Goal: Transaction & Acquisition: Obtain resource

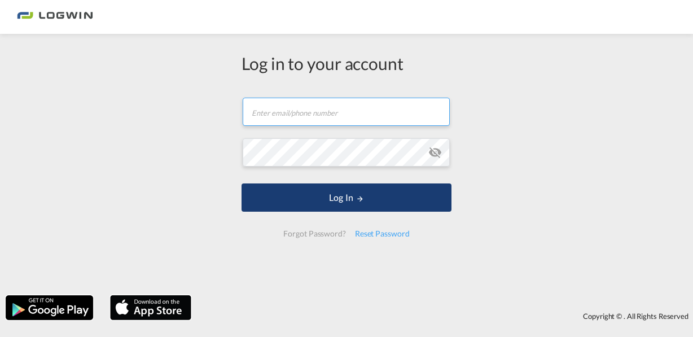
type input "[PERSON_NAME][EMAIL_ADDRESS][PERSON_NAME][DOMAIN_NAME]"
click at [331, 200] on button "Log In" at bounding box center [347, 198] width 210 height 28
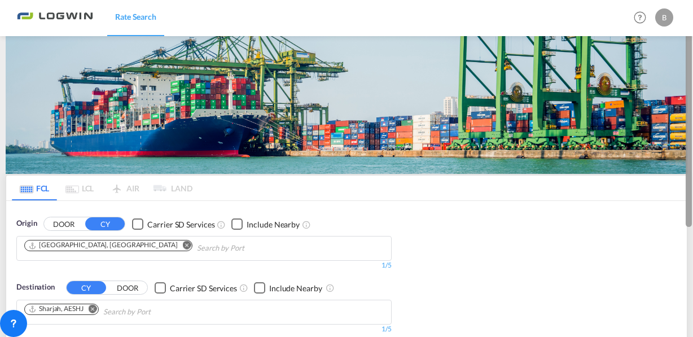
click at [693, 92] on div at bounding box center [692, 168] width 2 height 333
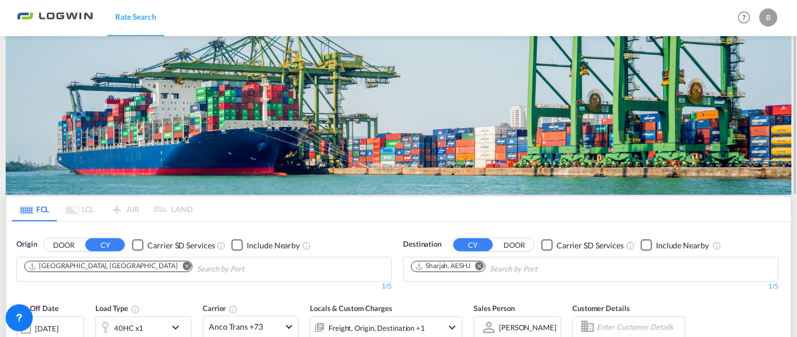
click at [481, 265] on md-icon "Remove" at bounding box center [479, 266] width 8 height 8
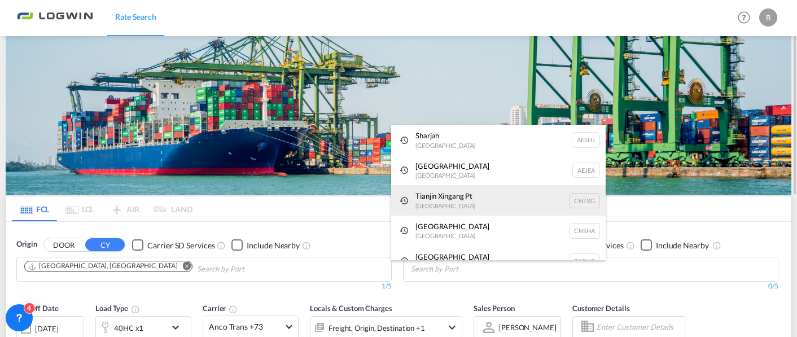
click at [501, 200] on div "Tianjin Xingang Pt China CNTXG" at bounding box center [498, 200] width 215 height 30
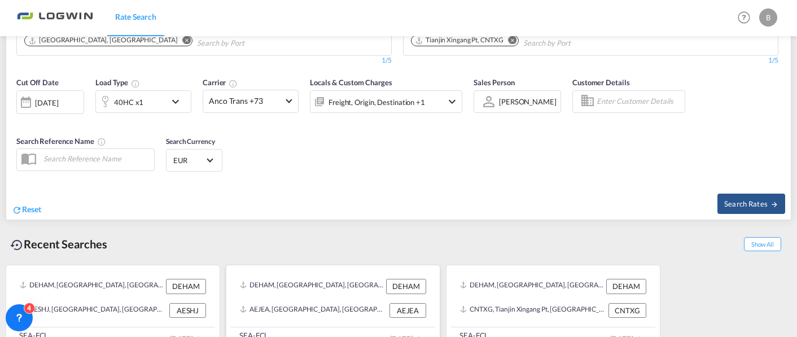
scroll to position [246, 0]
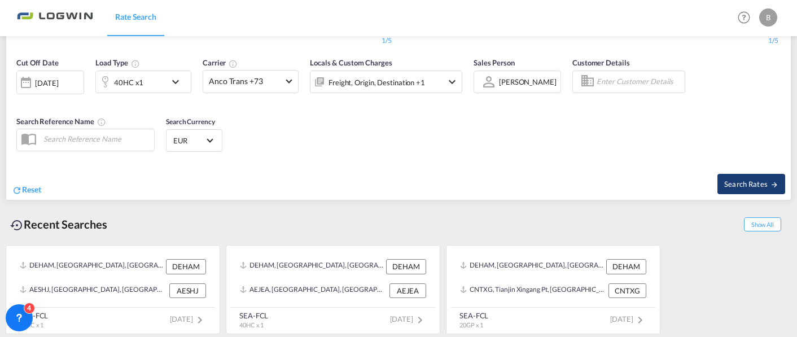
click at [693, 182] on span "Search Rates" at bounding box center [751, 184] width 54 height 9
type input "DEHAM to CNTXG / [DATE]"
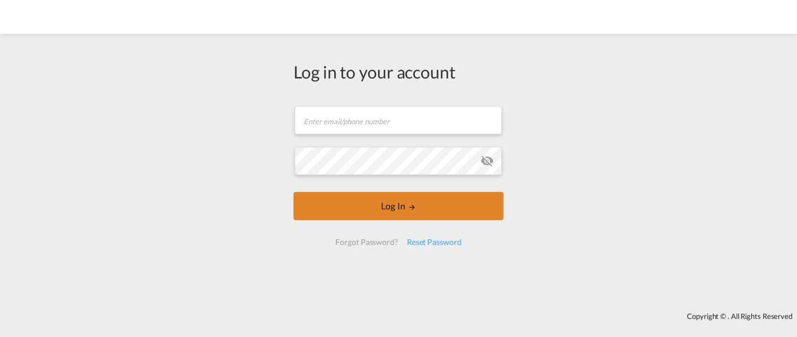
type input "[PERSON_NAME][EMAIL_ADDRESS][PERSON_NAME][DOMAIN_NAME]"
click at [349, 205] on button "Log In" at bounding box center [399, 206] width 210 height 28
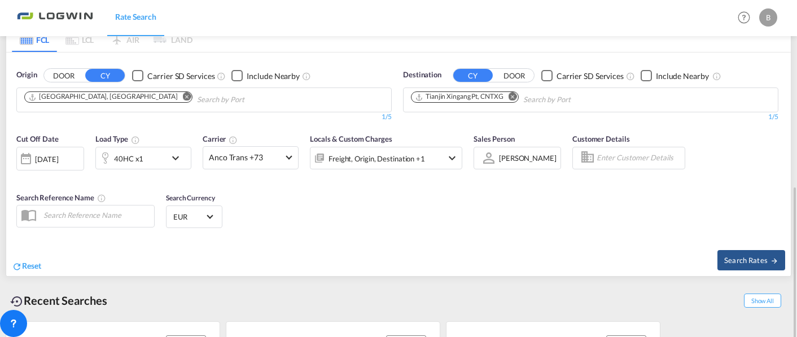
scroll to position [226, 0]
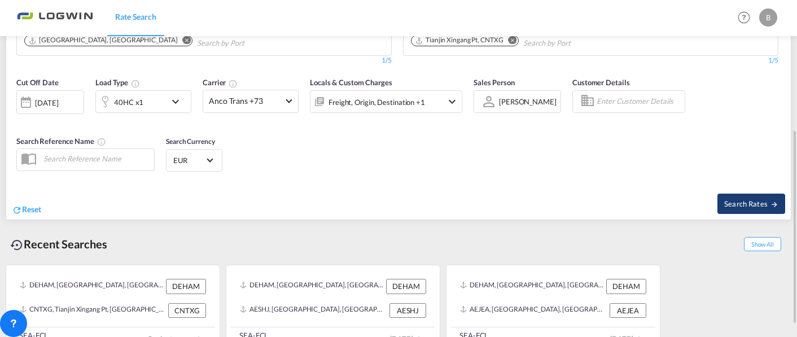
click at [726, 202] on span "Search Rates" at bounding box center [751, 203] width 54 height 9
type input "DEHAM to CNTXG / [DATE]"
